Goal: Task Accomplishment & Management: Manage account settings

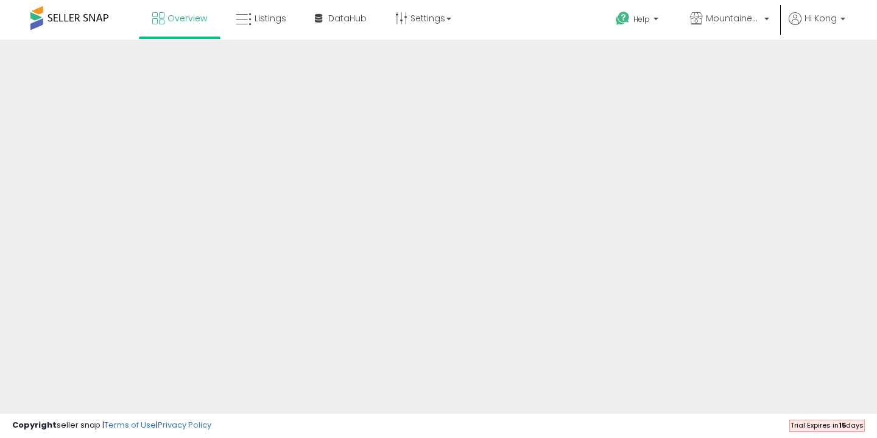
click at [518, 19] on div "Overview Listings" at bounding box center [280, 26] width 578 height 52
click at [729, 20] on span "MountaineerBrand" at bounding box center [733, 18] width 55 height 12
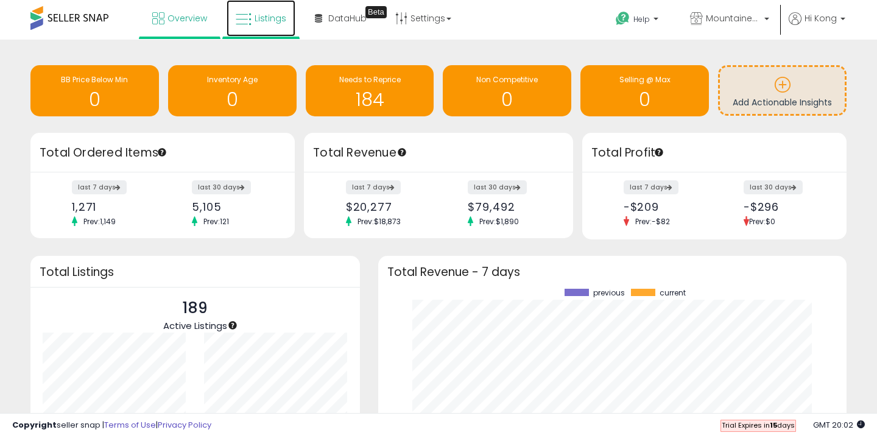
click at [252, 18] on link "Listings" at bounding box center [261, 18] width 69 height 37
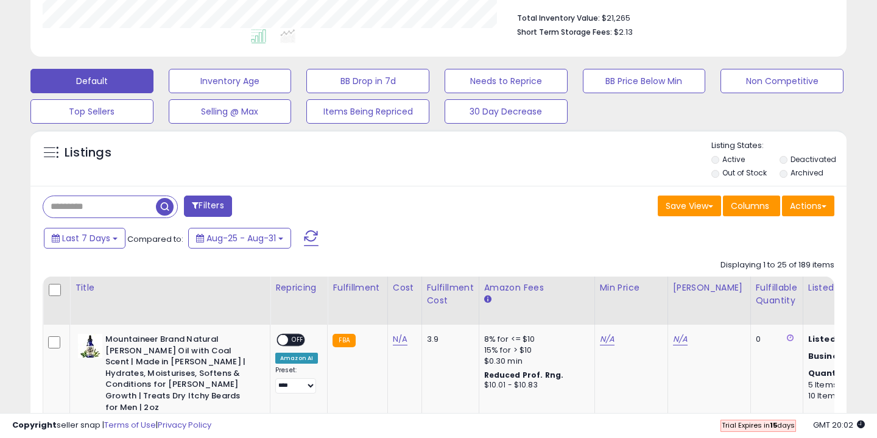
scroll to position [250, 472]
click at [359, 113] on button "Items Being Repriced" at bounding box center [367, 111] width 123 height 24
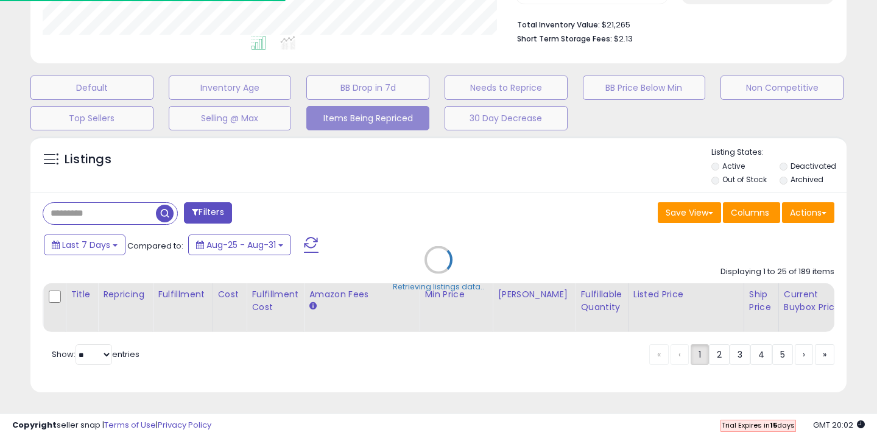
select select "**"
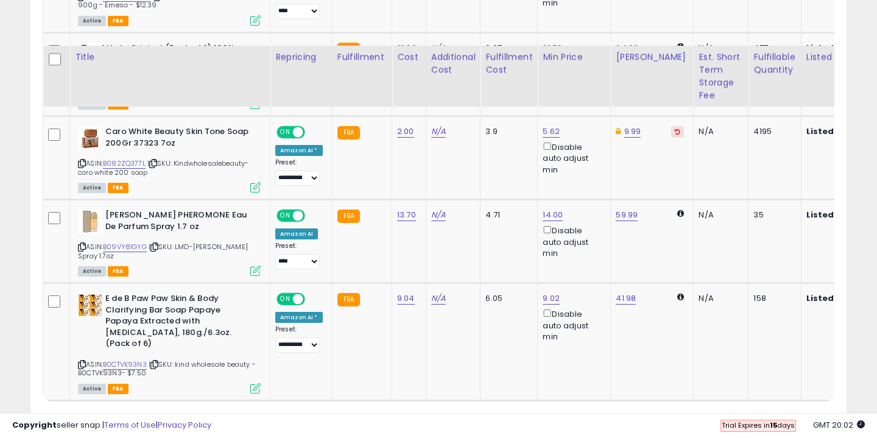
scroll to position [831, 0]
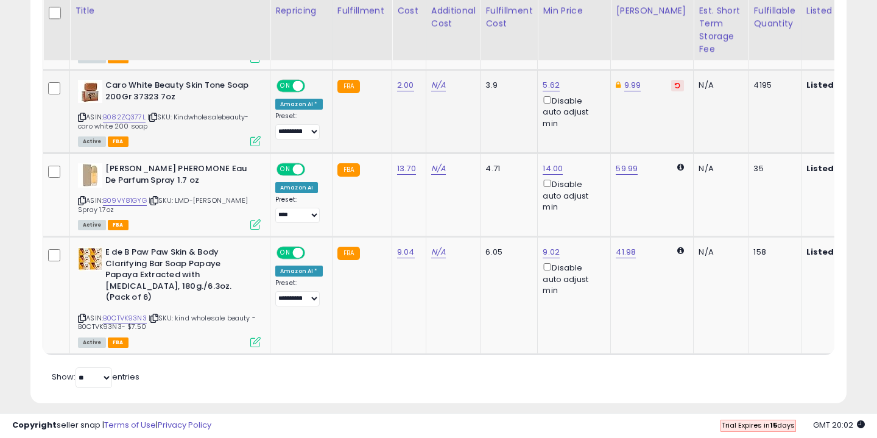
click at [166, 89] on b "Caro White Beauty Skin Tone Soap 200Gr 37323 7oz" at bounding box center [179, 93] width 148 height 26
click at [250, 142] on icon at bounding box center [255, 141] width 10 height 10
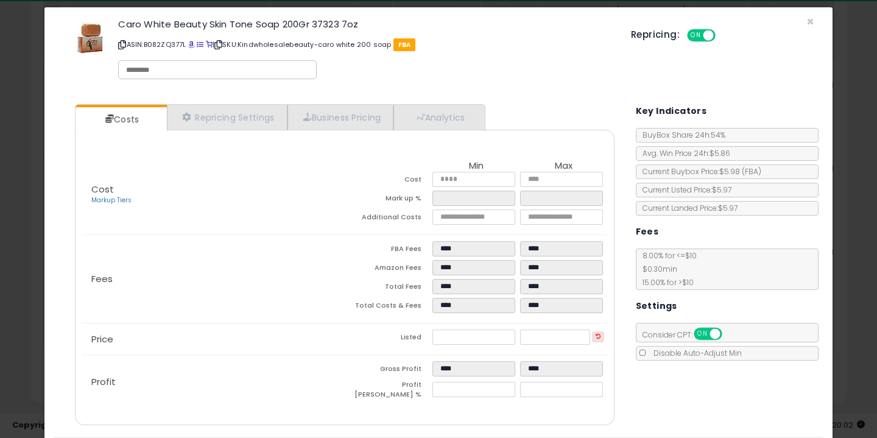
scroll to position [16, 0]
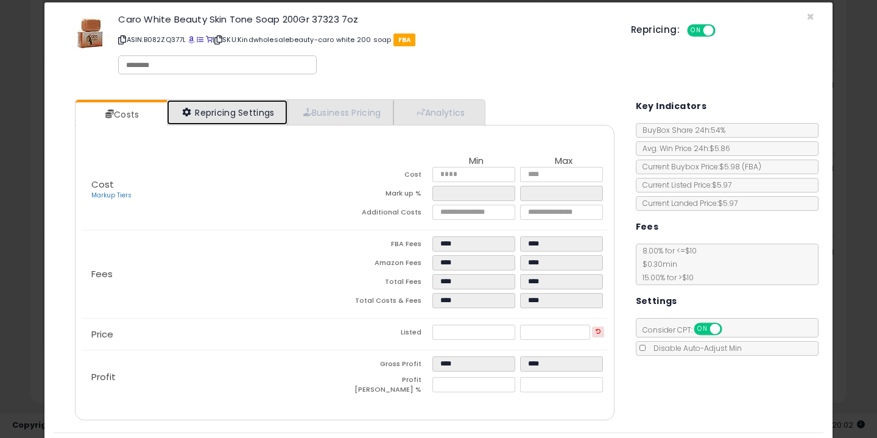
click at [245, 100] on link "Repricing Settings" at bounding box center [227, 112] width 121 height 25
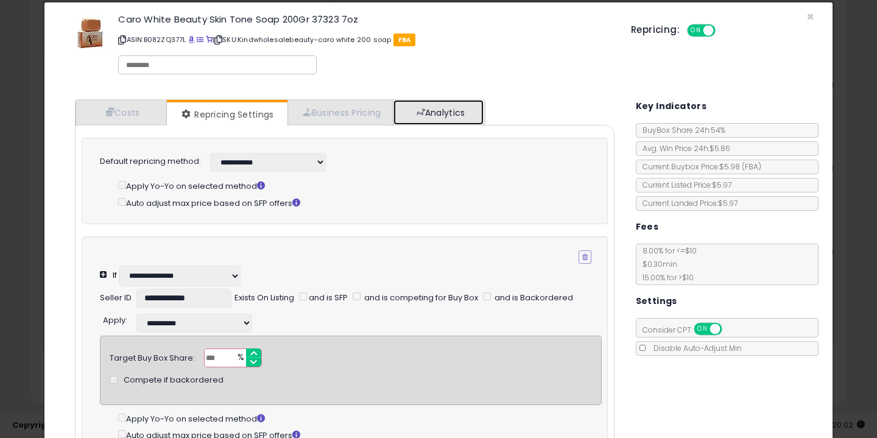
click at [466, 114] on link "Analytics" at bounding box center [438, 112] width 90 height 25
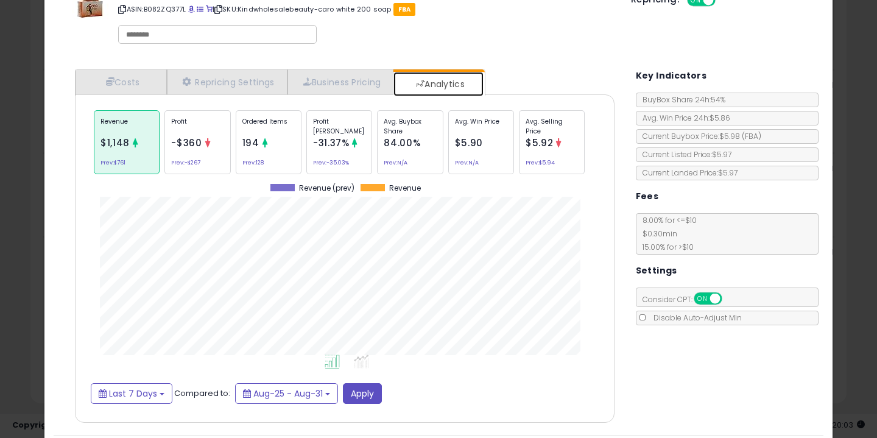
scroll to position [47, 0]
click at [340, 360] on li at bounding box center [331, 362] width 27 height 21
click at [360, 365] on icon at bounding box center [361, 361] width 15 height 14
click at [326, 360] on icon at bounding box center [332, 361] width 15 height 14
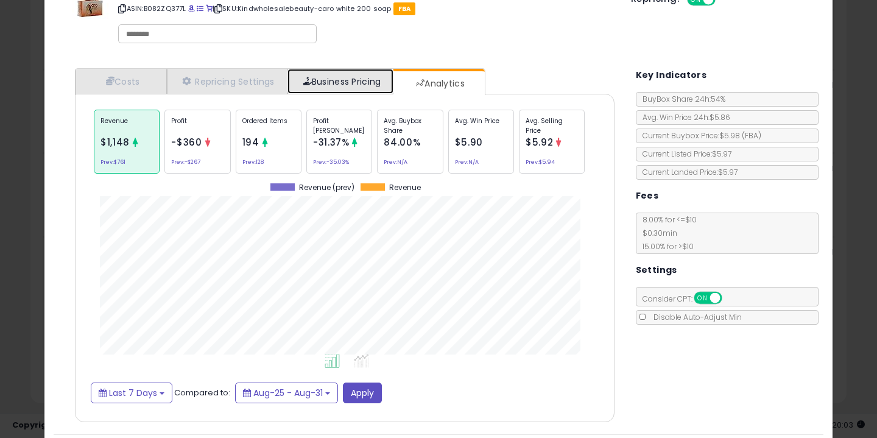
click at [326, 84] on link "Business Pricing" at bounding box center [340, 81] width 107 height 25
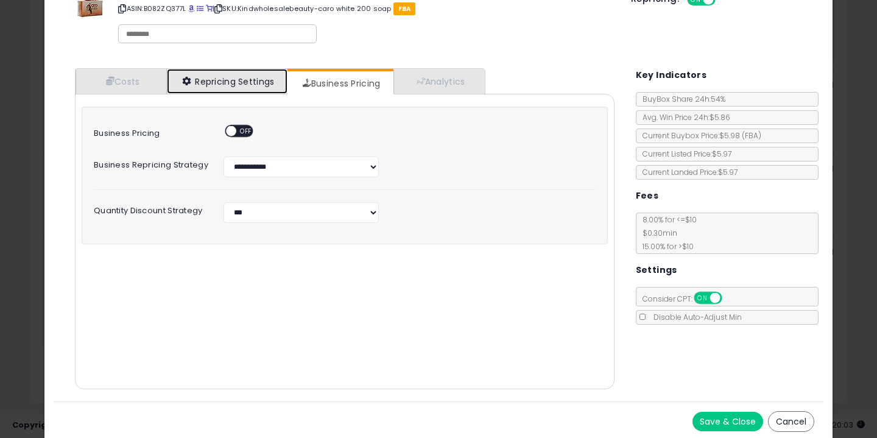
click at [181, 76] on link "Repricing Settings" at bounding box center [227, 81] width 121 height 25
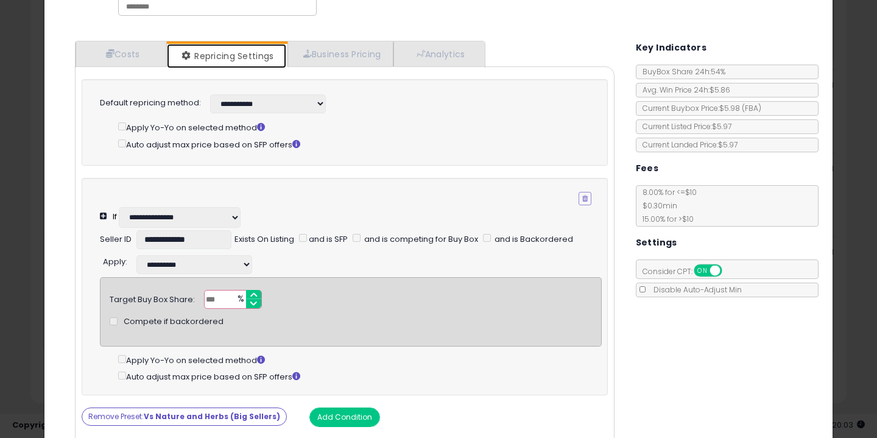
scroll to position [18, 0]
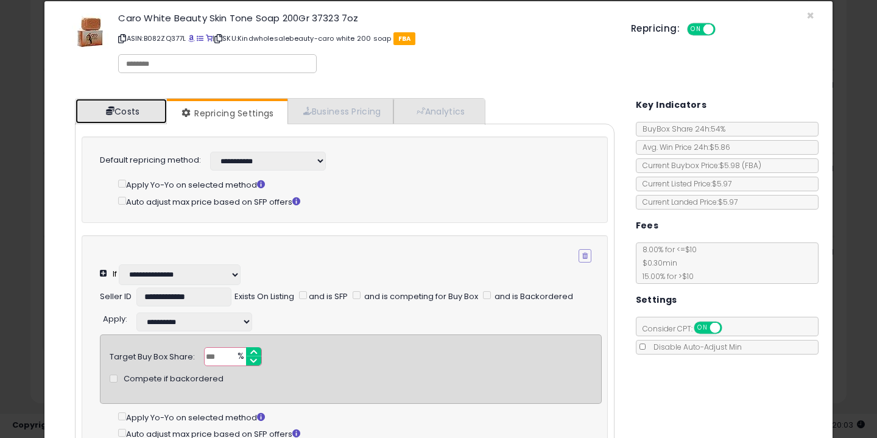
click at [119, 114] on link "Costs" at bounding box center [121, 111] width 91 height 25
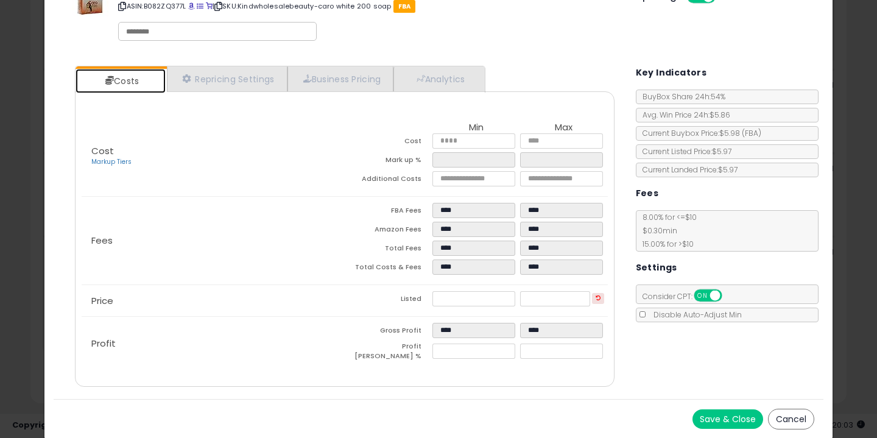
scroll to position [0, 0]
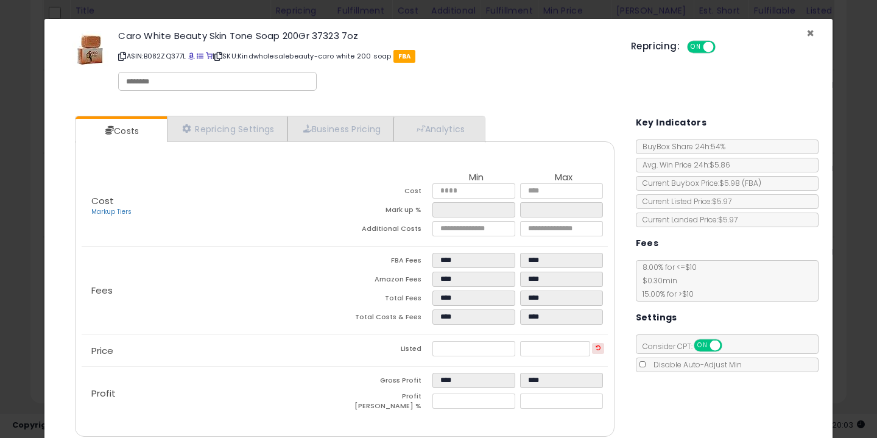
click at [808, 31] on span "×" at bounding box center [810, 33] width 8 height 18
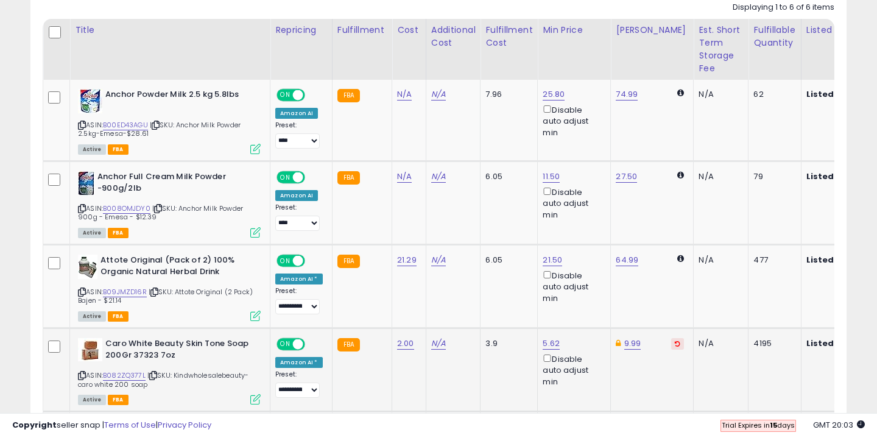
scroll to position [531, 0]
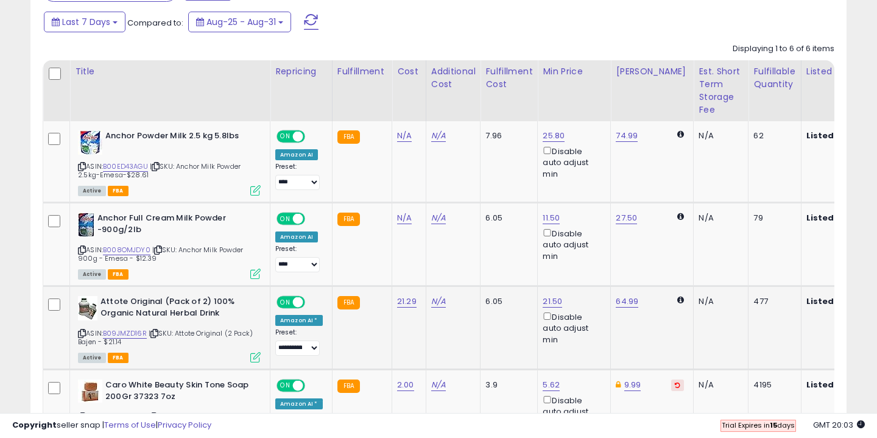
click at [203, 308] on b "Attote Original (Pack of 2) 100% Organic Natural Herbal Drink" at bounding box center [174, 309] width 148 height 26
click at [231, 349] on div "ASIN: B09JMZD16R | SKU: Attote Original (2 Pack) Bajen - $21.14 Active FBA" at bounding box center [169, 328] width 183 height 65
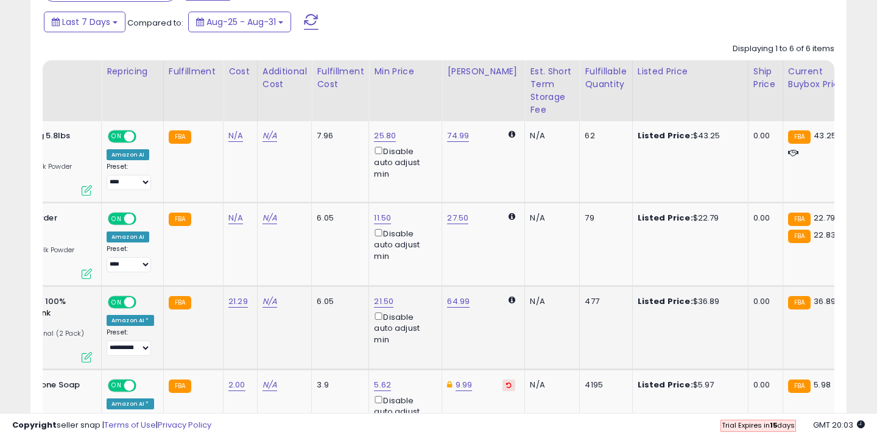
scroll to position [0, 0]
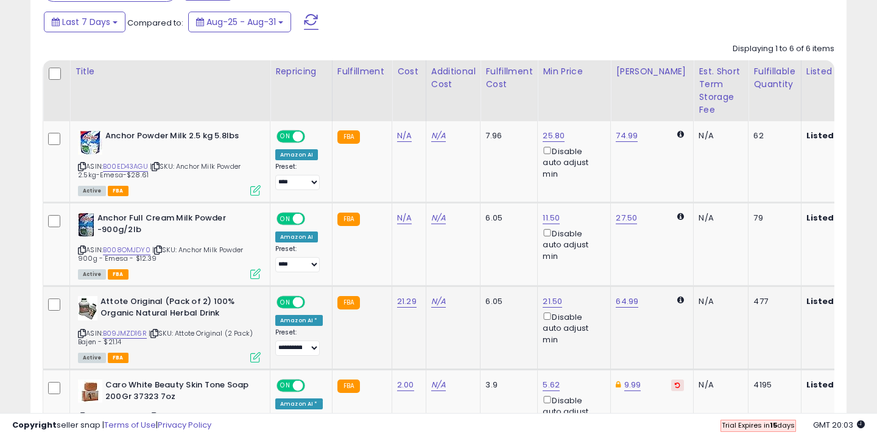
click at [251, 359] on icon at bounding box center [255, 357] width 10 height 10
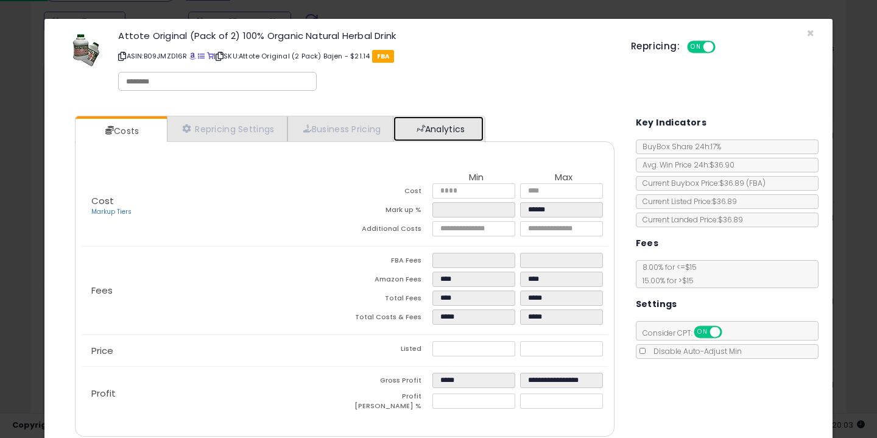
click at [436, 135] on link "Analytics" at bounding box center [438, 128] width 90 height 25
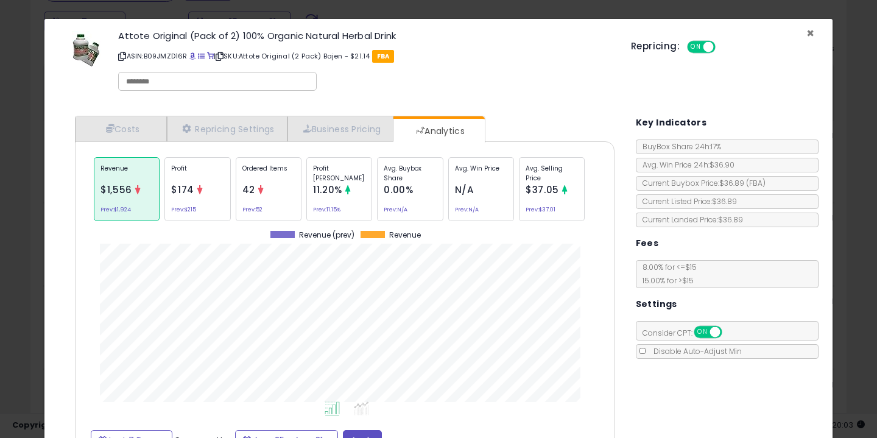
click at [813, 32] on span "×" at bounding box center [810, 33] width 8 height 18
